Goal: Register for event/course: Sign up to attend an event or enroll in a course

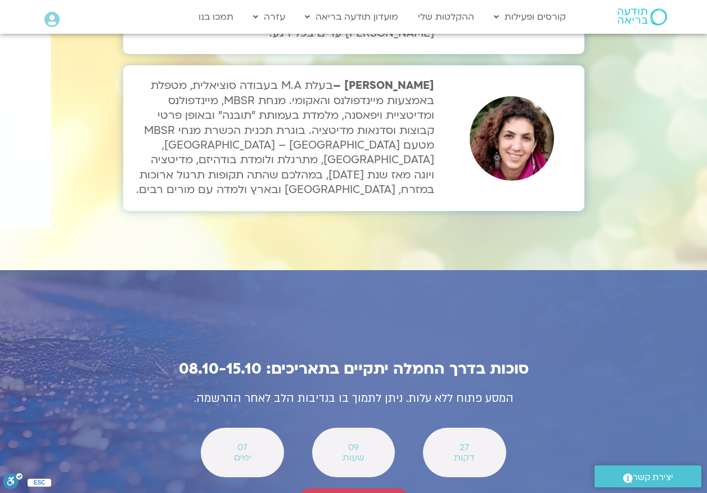
scroll to position [3823, 0]
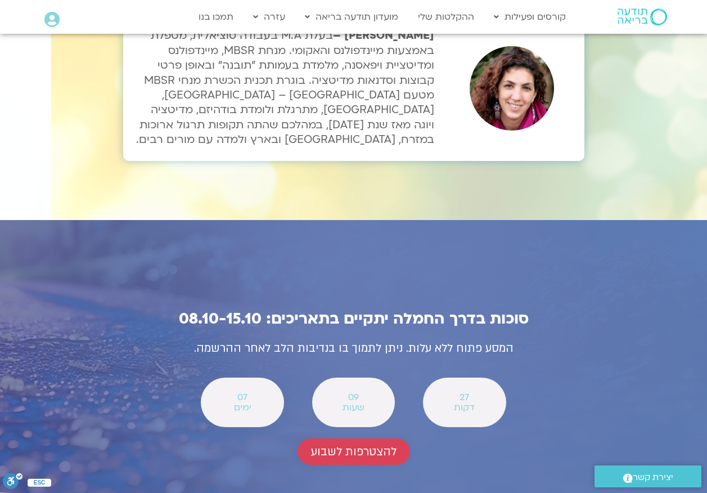
click at [379, 445] on span "להצטרפות לשבוע" at bounding box center [353, 451] width 85 height 13
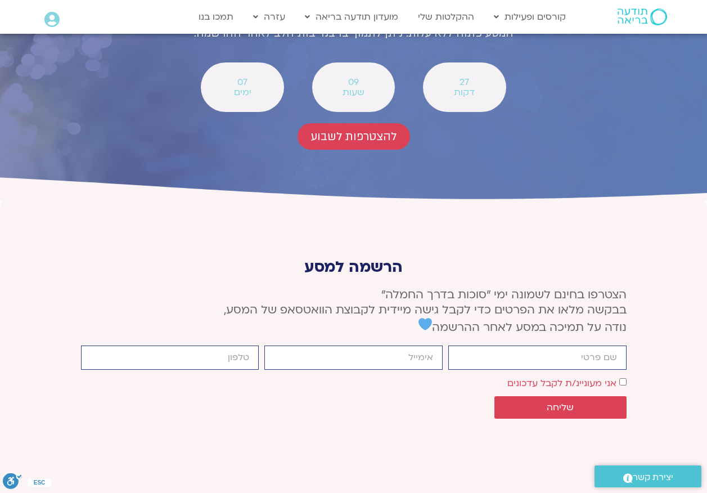
scroll to position [4162, 0]
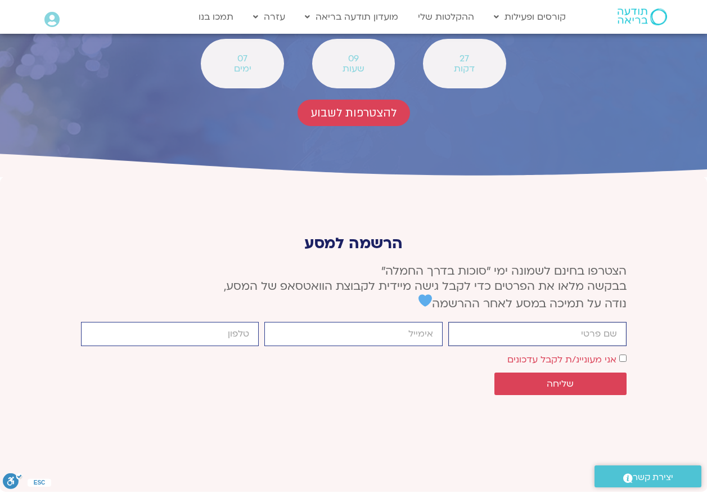
click at [511, 322] on input "firstname" at bounding box center [537, 334] width 178 height 24
type input "[PERSON_NAME]"
type input "[EMAIL_ADDRESS][DOMAIN_NAME]"
type input "0542001066"
click at [595, 372] on button "שליחה" at bounding box center [560, 383] width 132 height 22
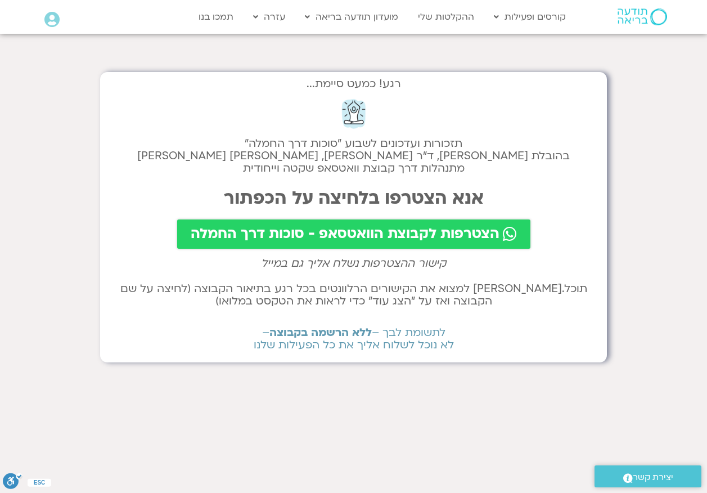
click at [417, 231] on span "הצטרפות לקבוצת הוואטסאפ - סוכות דרך החמלה" at bounding box center [345, 234] width 309 height 16
